Goal: Information Seeking & Learning: Learn about a topic

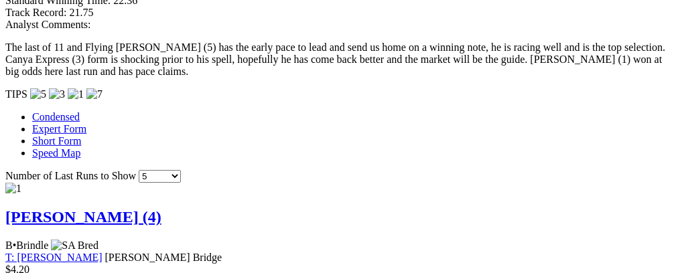
scroll to position [1140, 0]
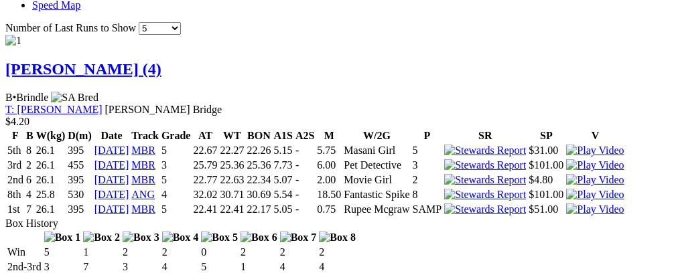
scroll to position [1289, 0]
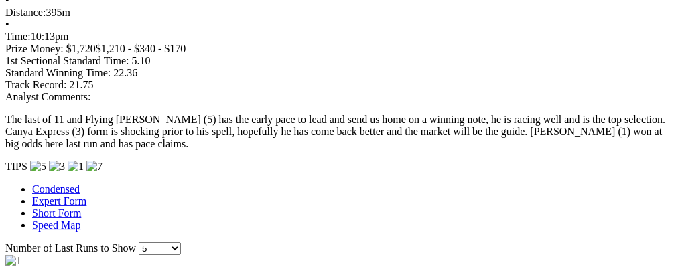
scroll to position [1064, 0]
